Goal: Check status: Check status

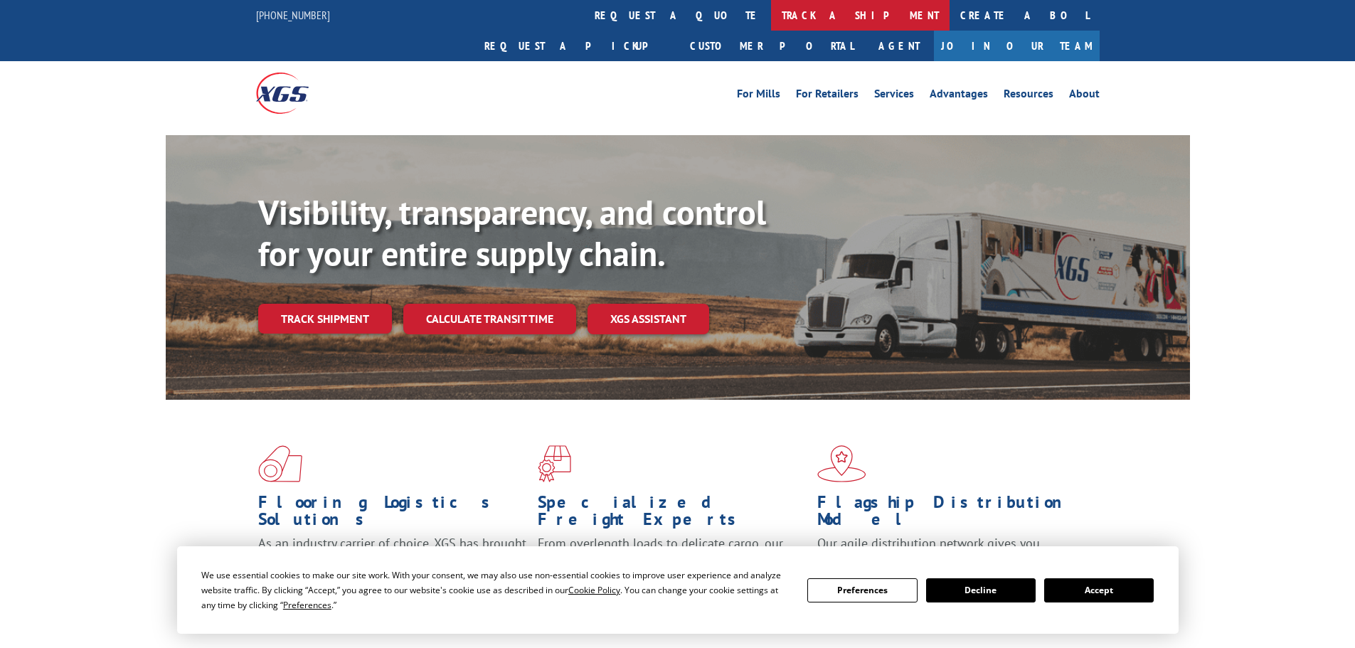
click at [771, 19] on link "track a shipment" at bounding box center [860, 15] width 178 height 31
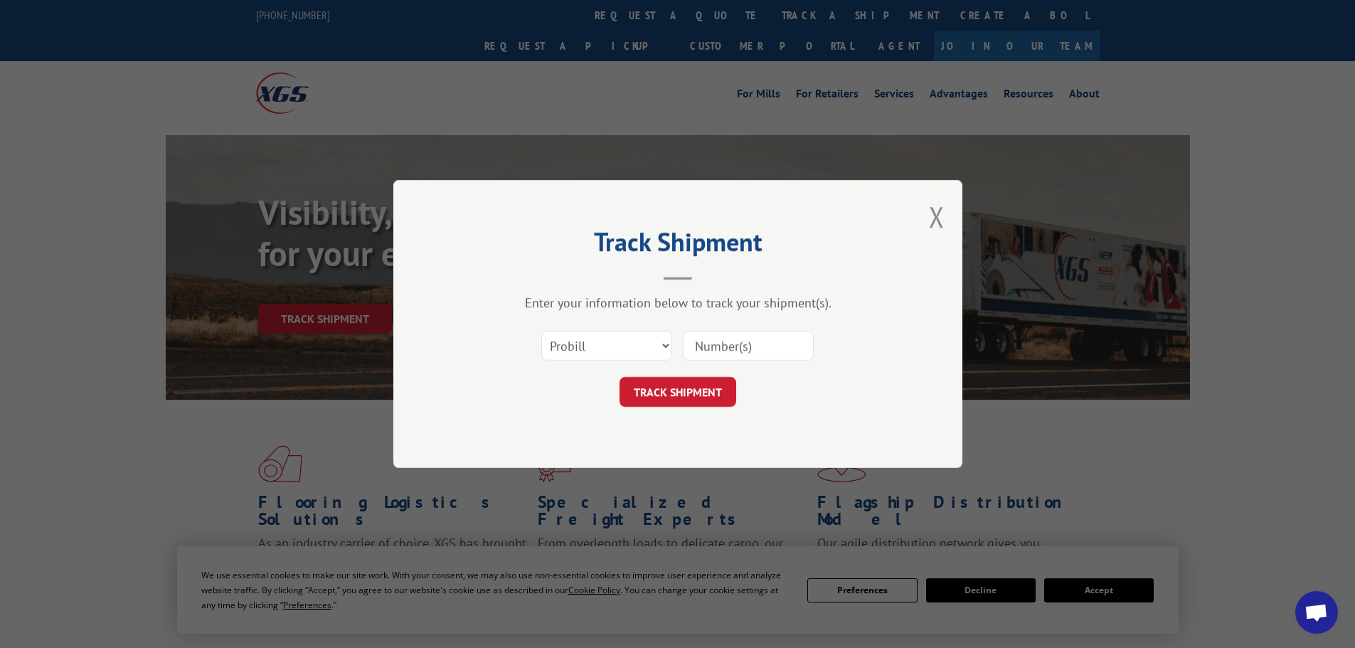
click at [740, 345] on input at bounding box center [748, 346] width 131 height 30
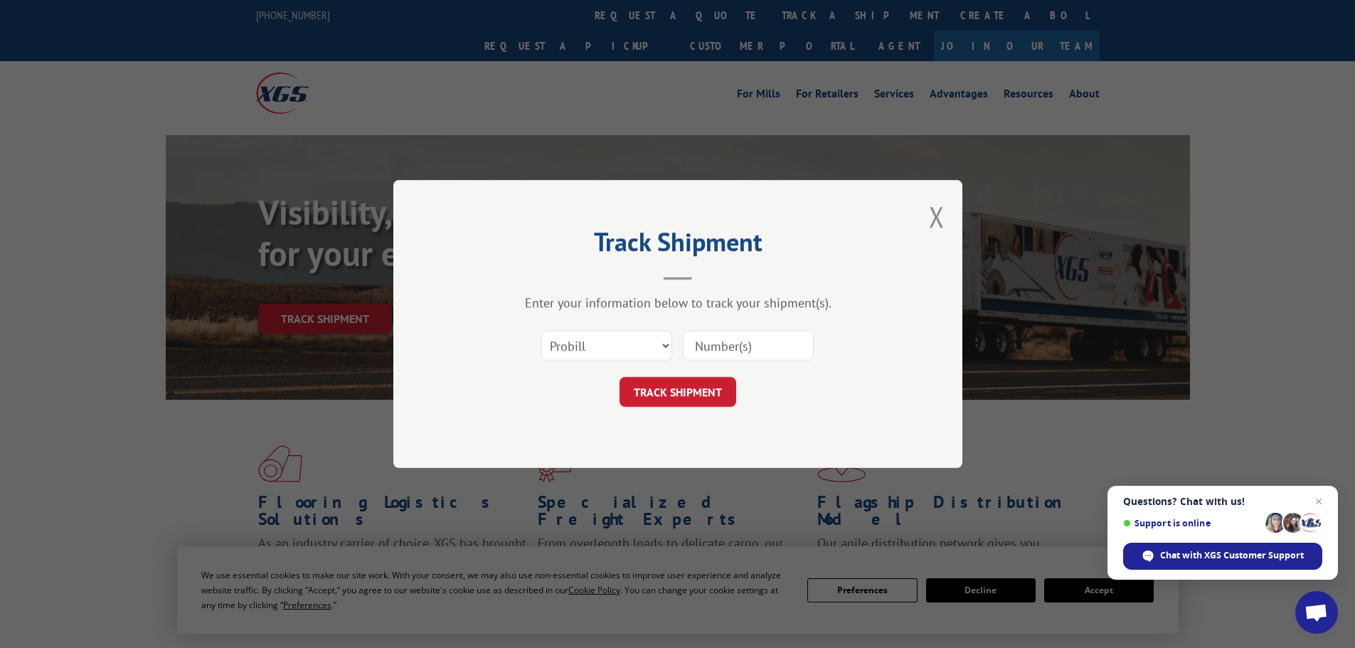
paste input "50867936"
type input "50867936"
click at [664, 346] on select "Select category... Probill BOL PO" at bounding box center [606, 346] width 131 height 30
select select "bol"
click at [541, 331] on select "Select category... Probill BOL PO" at bounding box center [606, 346] width 131 height 30
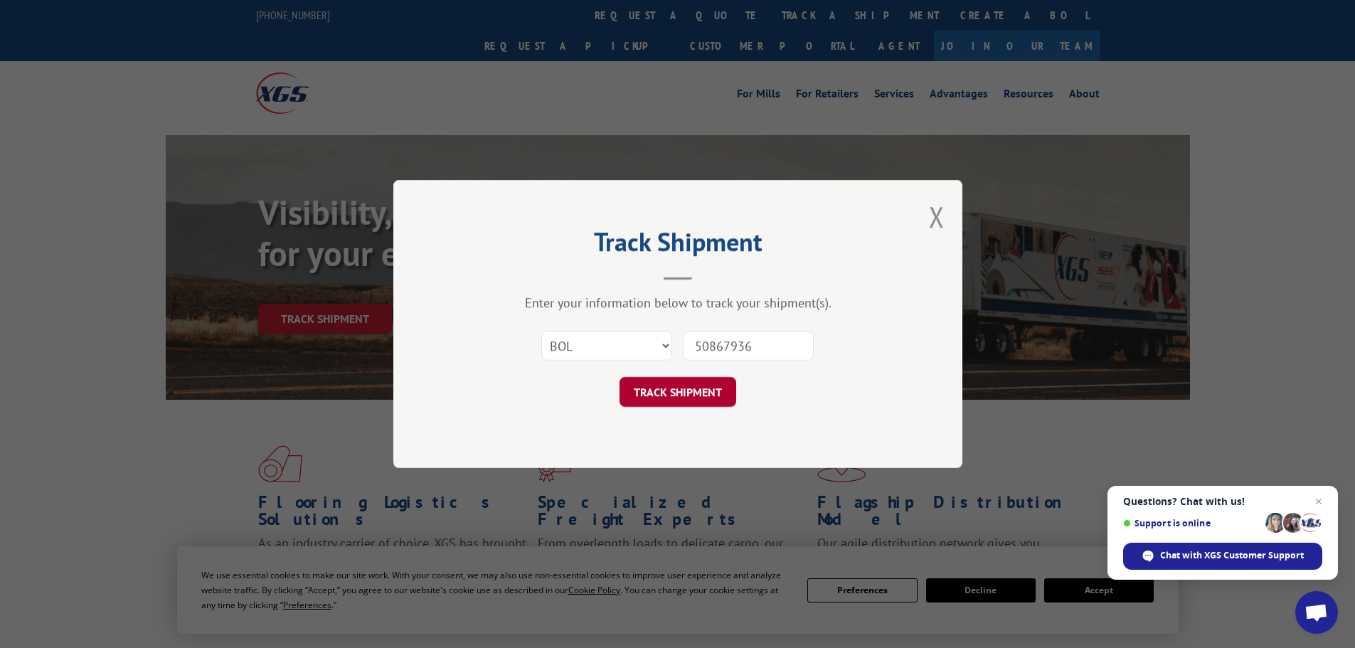
click at [683, 394] on button "TRACK SHIPMENT" at bounding box center [677, 392] width 117 height 30
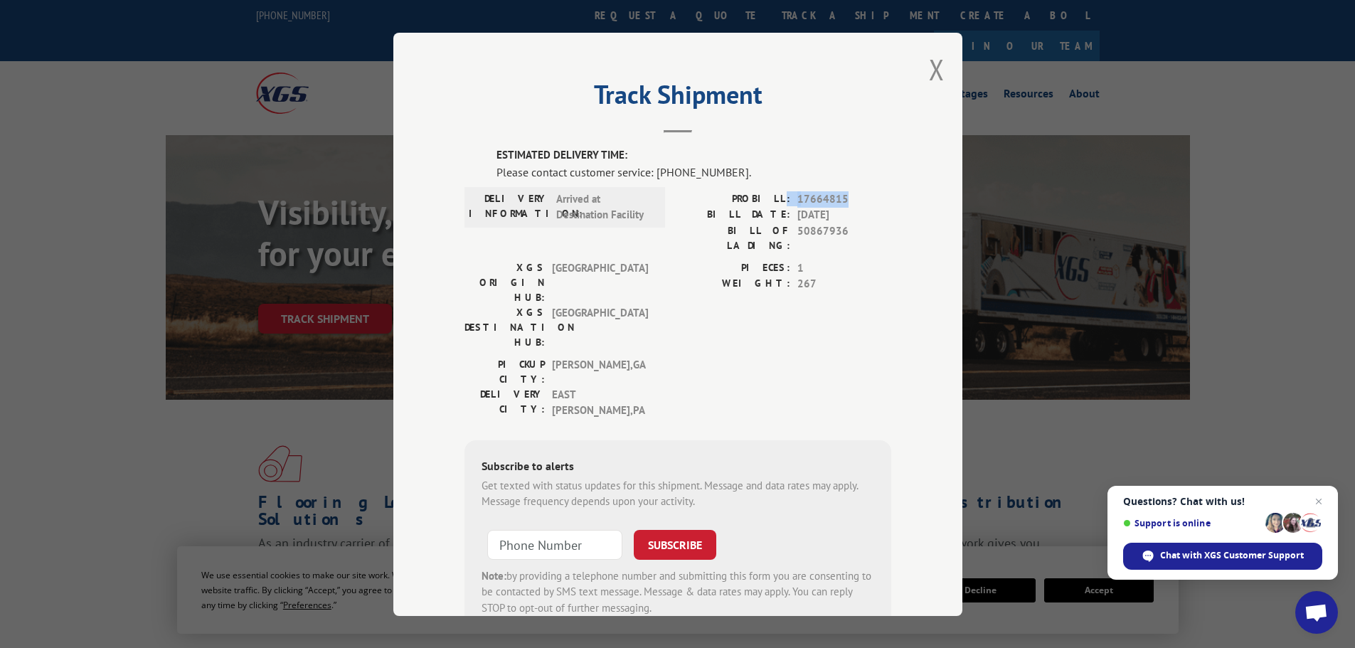
drag, startPoint x: 848, startPoint y: 198, endPoint x: 779, endPoint y: 198, distance: 68.3
click at [779, 198] on div "PROBILL: 17664815" at bounding box center [784, 199] width 213 height 16
click at [818, 200] on span "17664815" at bounding box center [844, 199] width 94 height 16
drag, startPoint x: 791, startPoint y: 198, endPoint x: 844, endPoint y: 204, distance: 52.9
click at [844, 204] on span "17664815" at bounding box center [844, 199] width 94 height 16
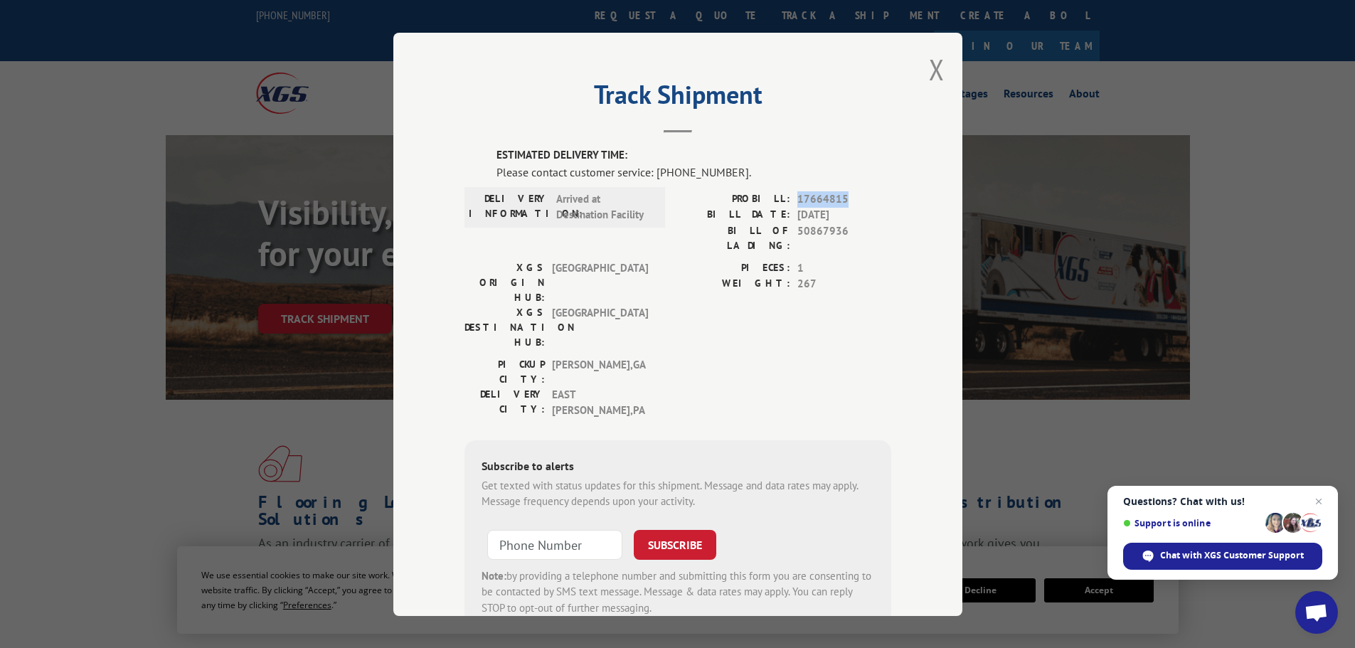
copy span "17664815"
click at [1203, 557] on span "Chat with XGS Customer Support" at bounding box center [1232, 555] width 144 height 13
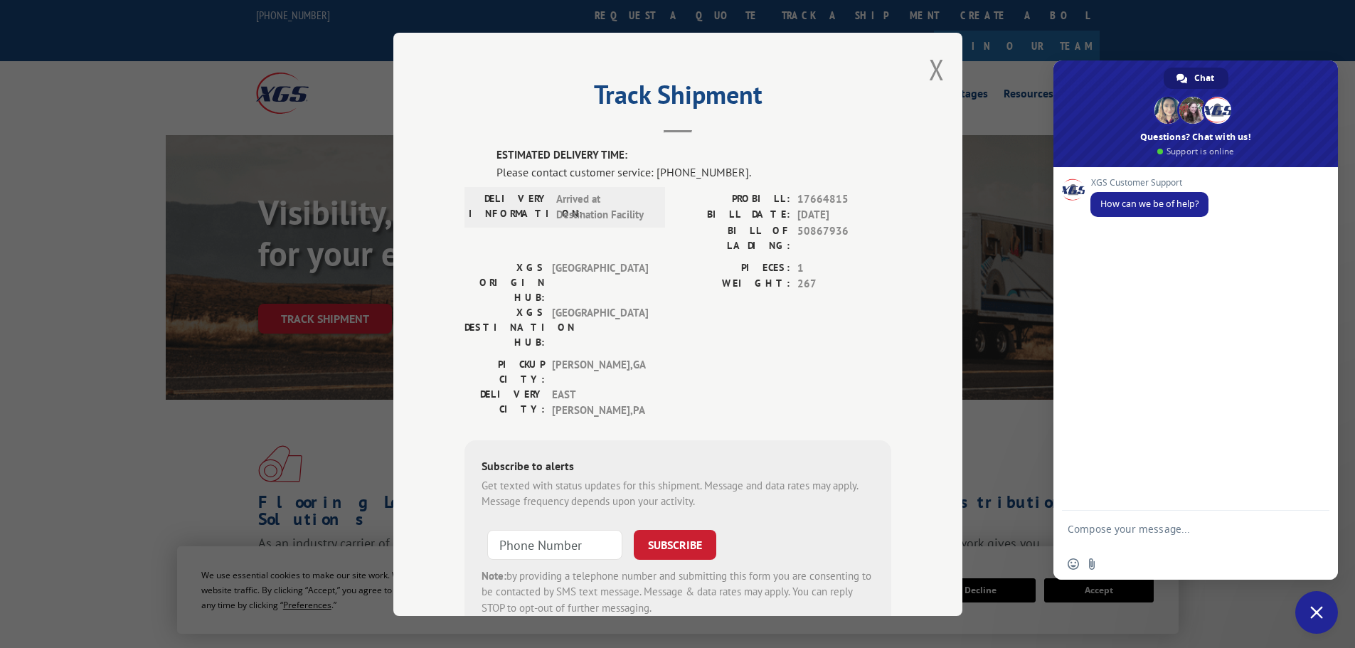
paste textarea "17664815"
type textarea "17664815"
click at [1121, 523] on form "17664815" at bounding box center [1179, 532] width 225 height 38
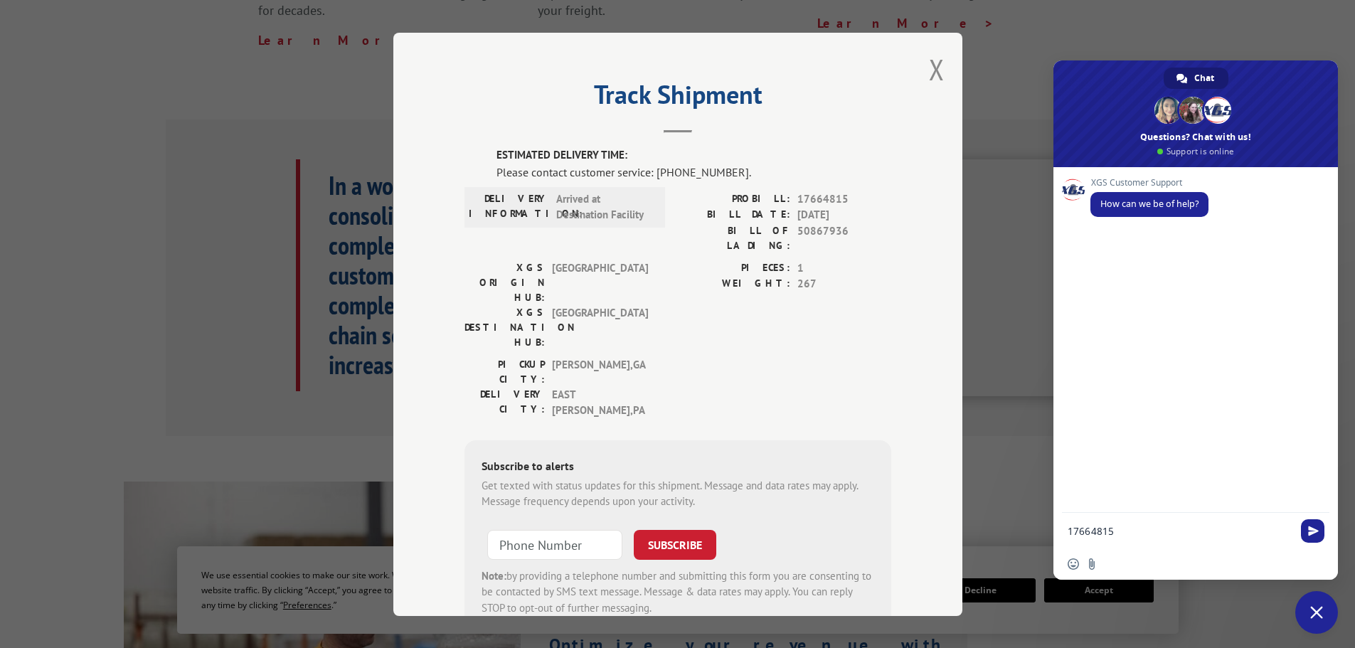
click at [1131, 533] on textarea "17664815" at bounding box center [1179, 531] width 225 height 13
drag, startPoint x: 1123, startPoint y: 530, endPoint x: 1056, endPoint y: 530, distance: 66.8
click at [1056, 530] on div "17664815" at bounding box center [1195, 532] width 284 height 38
click at [753, 196] on label "PROBILL:" at bounding box center [734, 199] width 112 height 16
drag, startPoint x: 744, startPoint y: 198, endPoint x: 837, endPoint y: 196, distance: 93.2
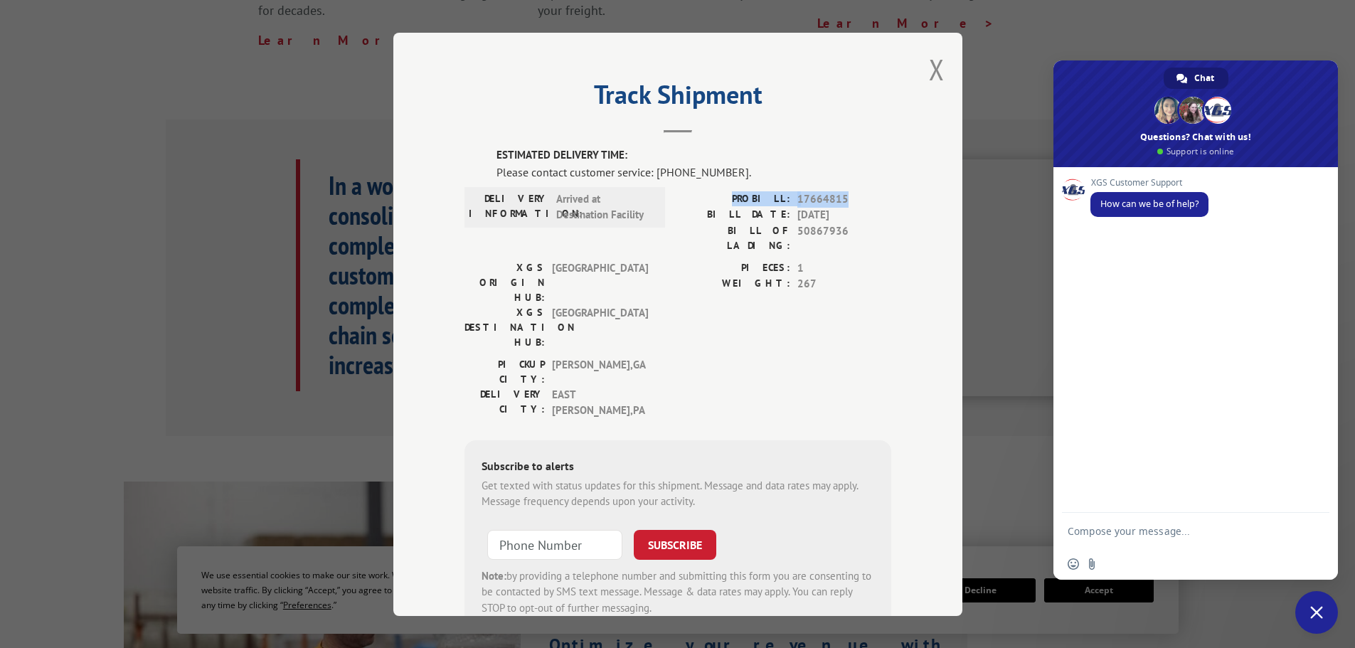
click at [840, 198] on div "PROBILL: 17664815" at bounding box center [784, 199] width 213 height 16
copy div "PROBILL: 17664815"
click at [929, 68] on button "Close modal" at bounding box center [937, 69] width 16 height 38
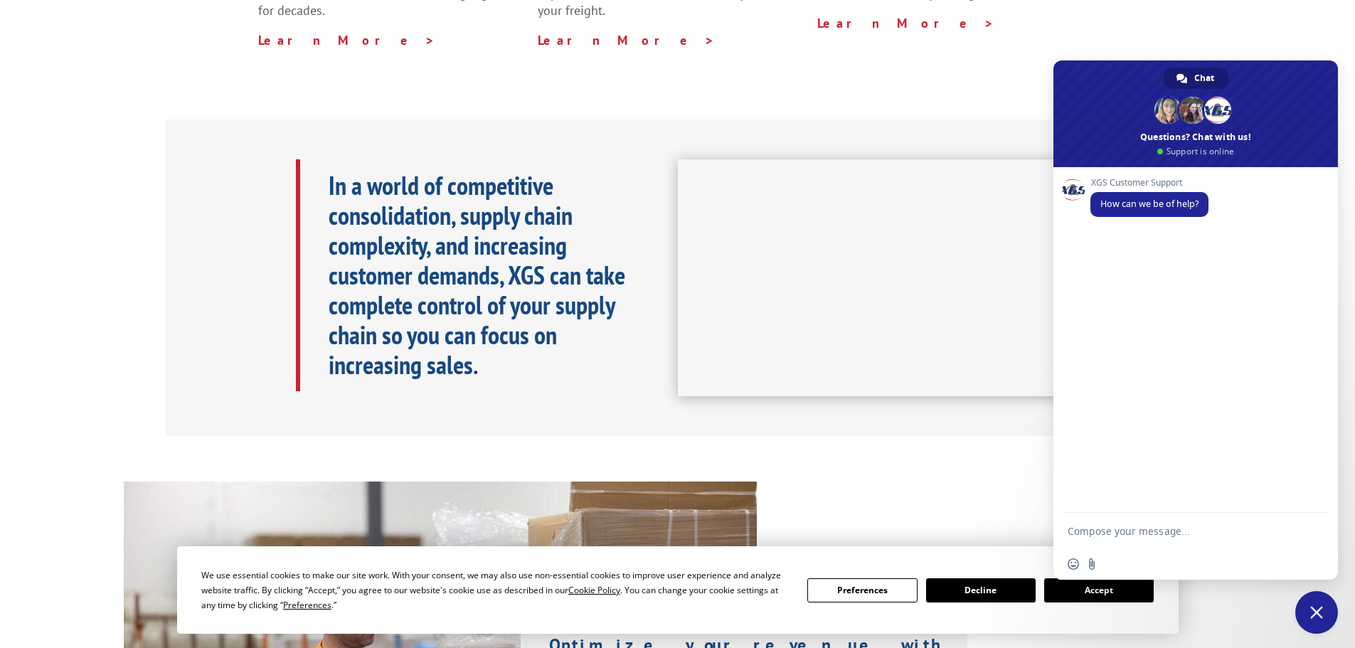
scroll to position [0, 0]
